Goal: Navigation & Orientation: Find specific page/section

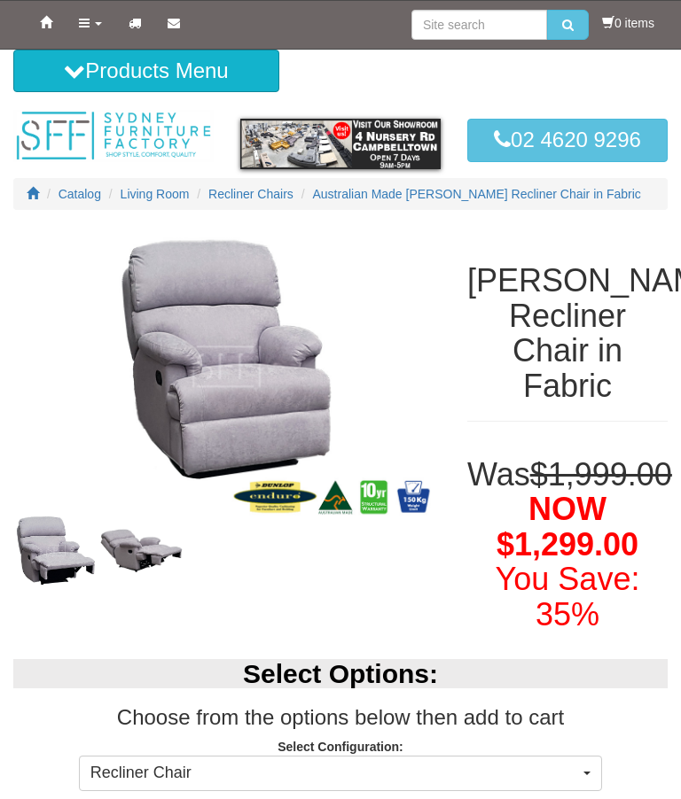
click at [245, 77] on button "Products Menu" at bounding box center [146, 71] width 266 height 43
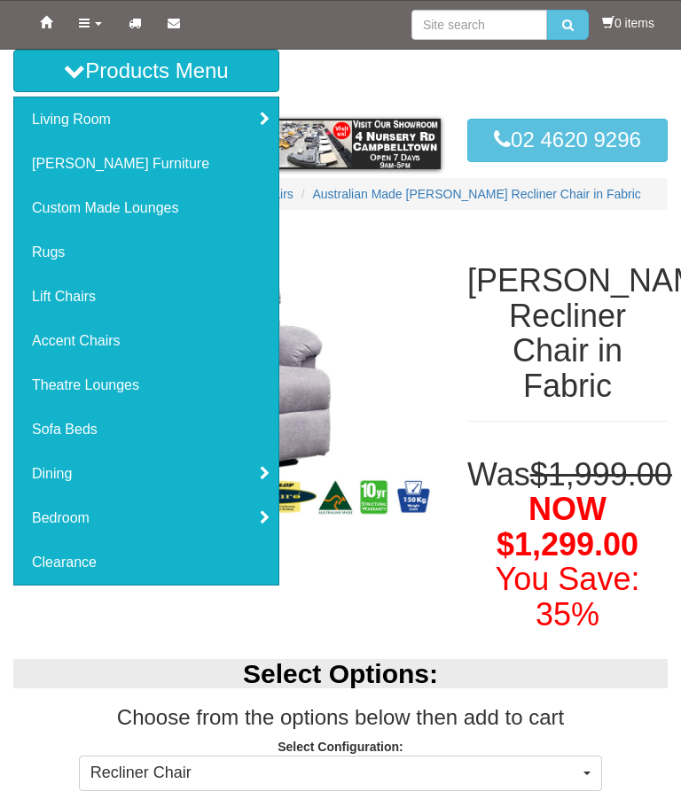
click at [109, 122] on link "Living Room" at bounding box center [146, 119] width 264 height 44
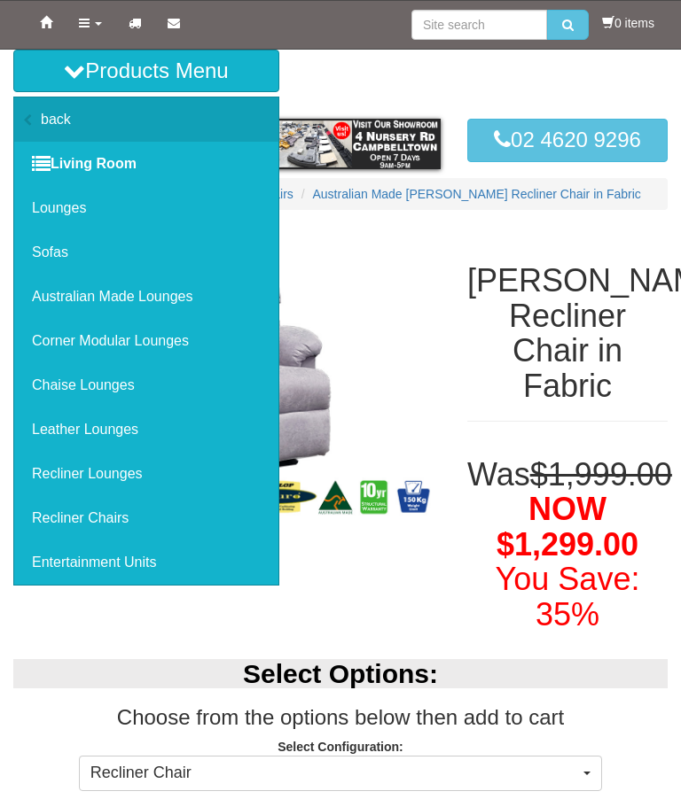
click at [154, 448] on link "Leather Lounges" at bounding box center [146, 430] width 264 height 44
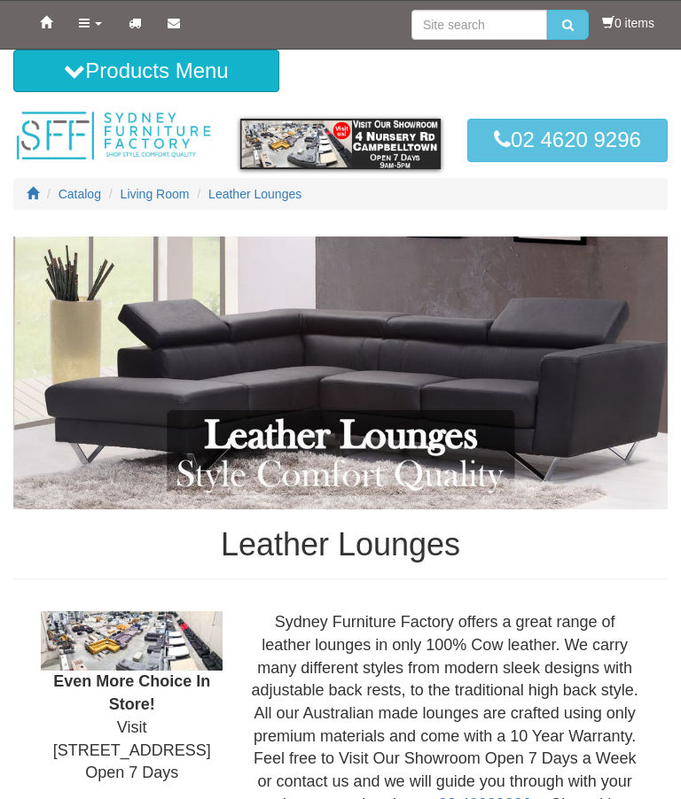
click at [177, 69] on button "Products Menu" at bounding box center [146, 71] width 266 height 43
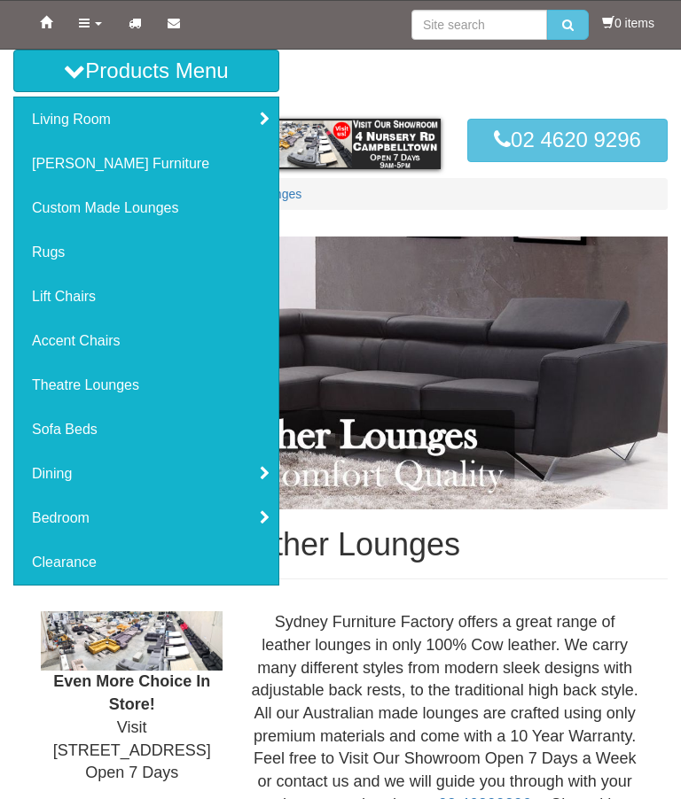
click at [111, 127] on link "Living Room" at bounding box center [146, 119] width 264 height 44
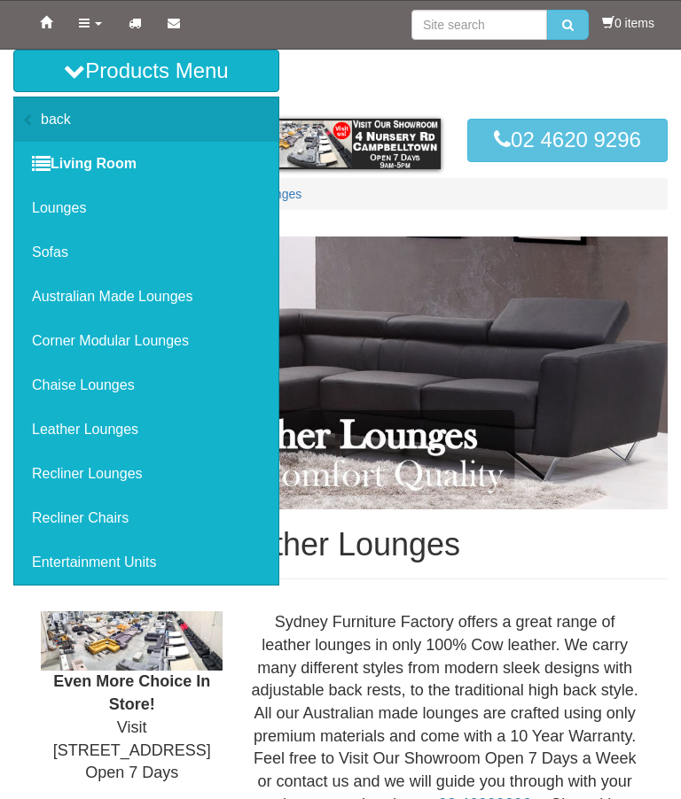
click at [118, 523] on link "Recliner Chairs" at bounding box center [146, 518] width 264 height 44
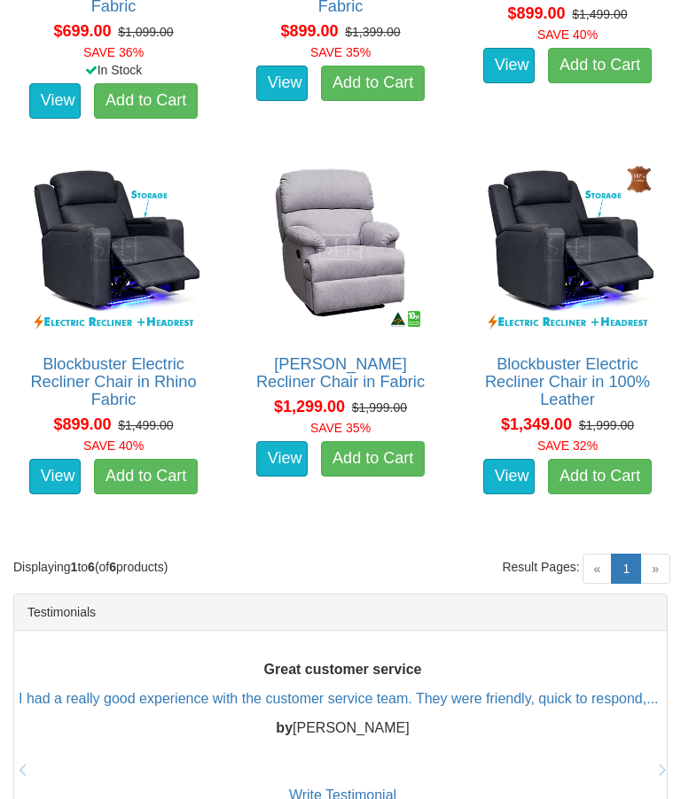
scroll to position [1277, 0]
